Goal: Transaction & Acquisition: Register for event/course

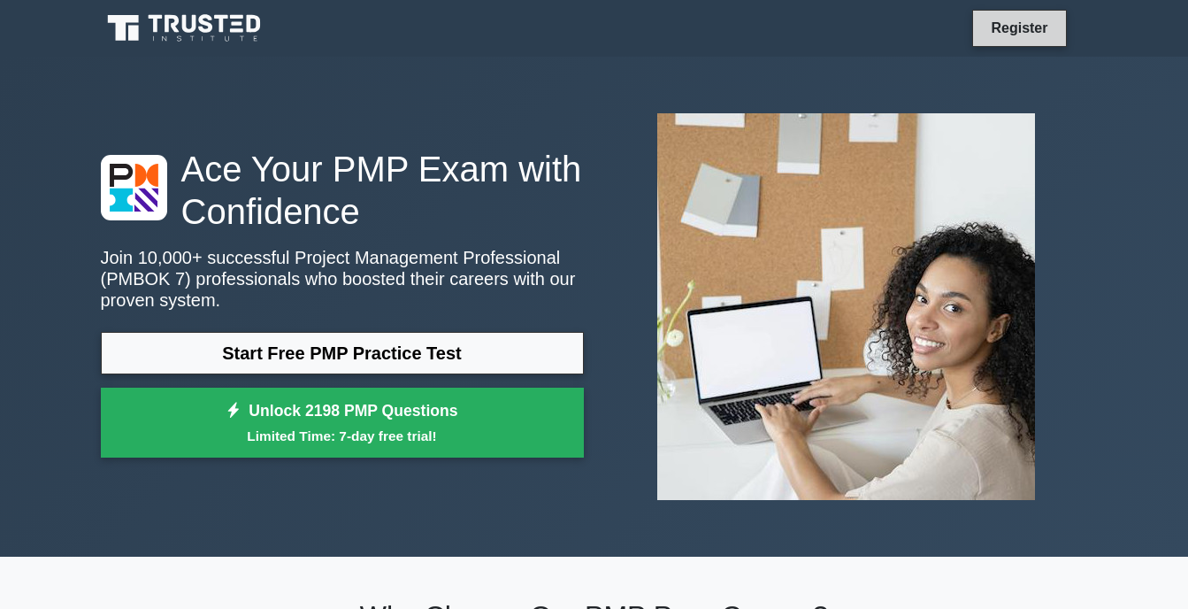
drag, startPoint x: 0, startPoint y: 0, endPoint x: 1008, endPoint y: 29, distance: 1008.4
click at [1008, 29] on link "Register" at bounding box center [1020, 28] width 78 height 22
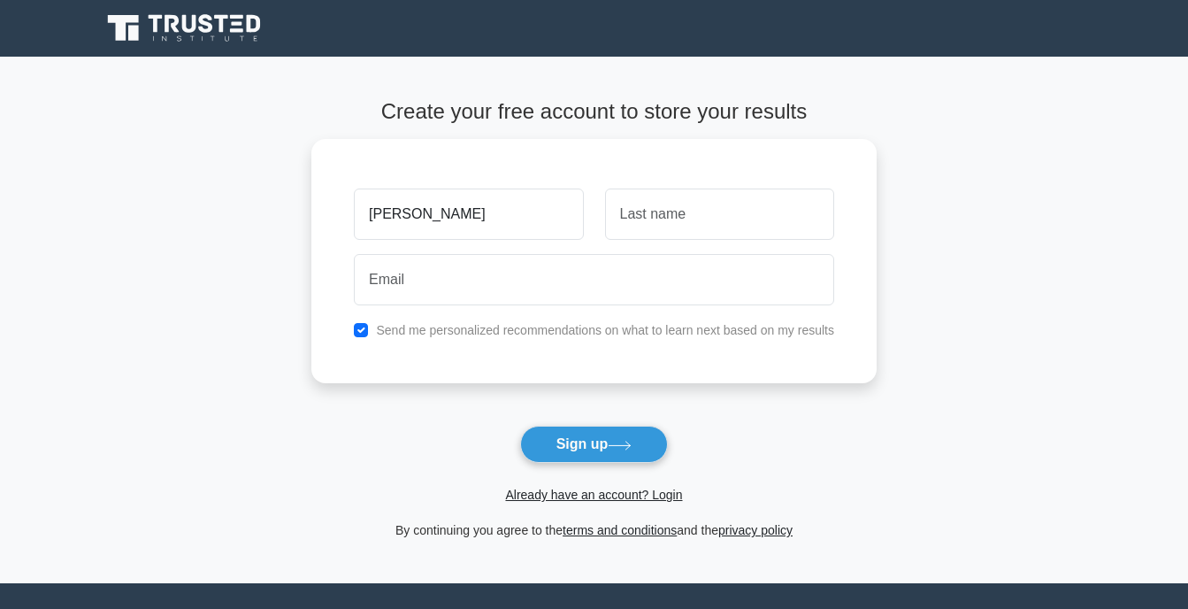
type input "[PERSON_NAME]"
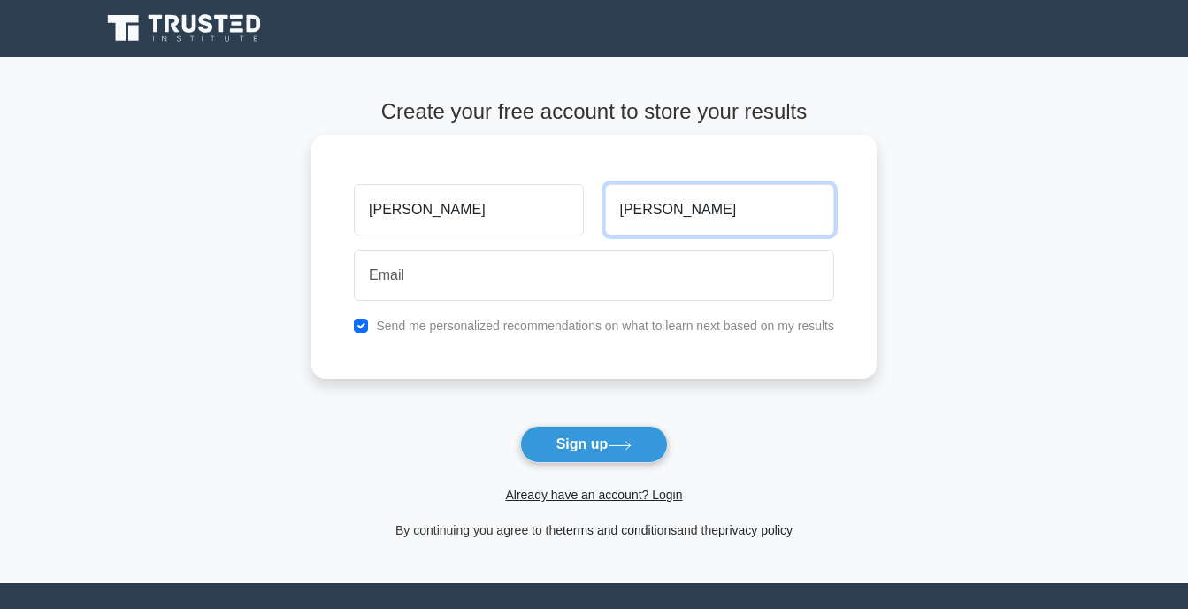
type input "Amoako"
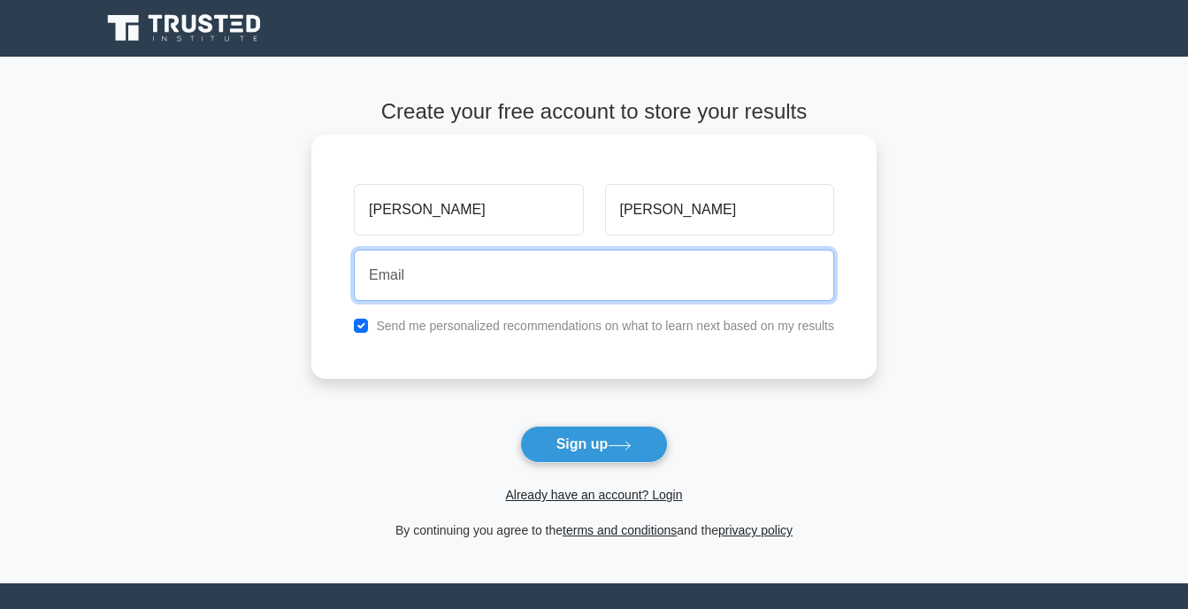
click at [634, 287] on input "email" at bounding box center [594, 275] width 481 height 51
type input "godffredamoako@yahoo.com"
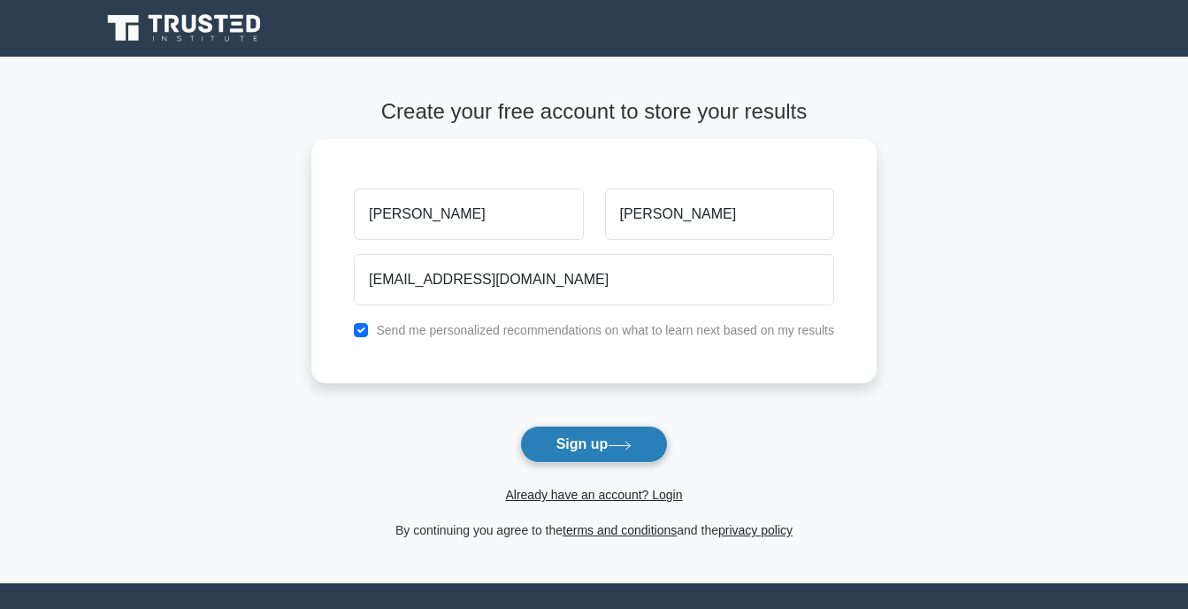
click at [585, 446] on button "Sign up" at bounding box center [594, 444] width 149 height 37
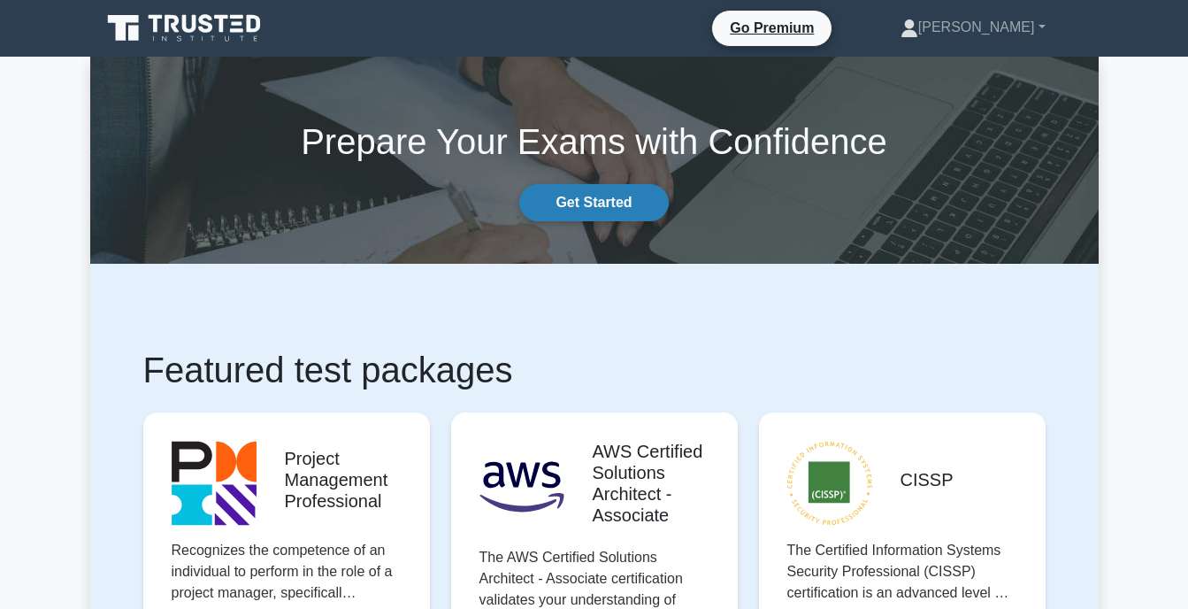
click at [616, 205] on link "Get Started" at bounding box center [593, 202] width 149 height 37
